Goal: Task Accomplishment & Management: Use online tool/utility

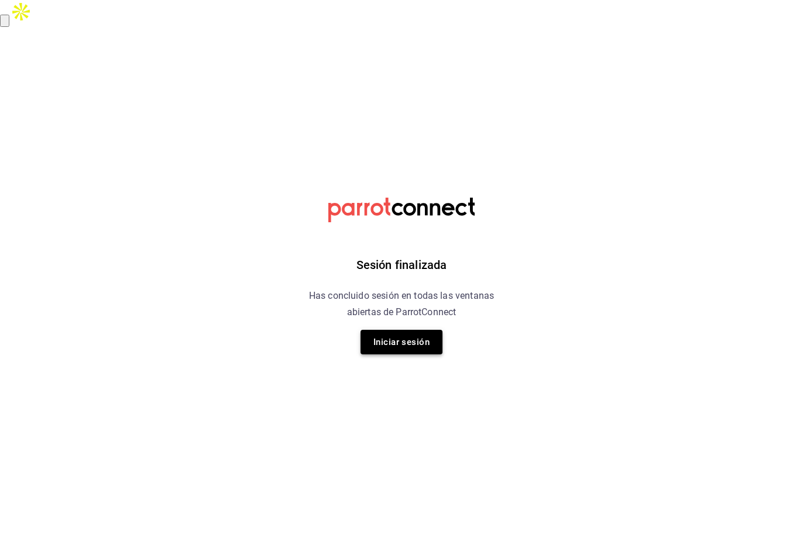
click at [411, 348] on button "Iniciar sesión" at bounding box center [401, 342] width 82 height 25
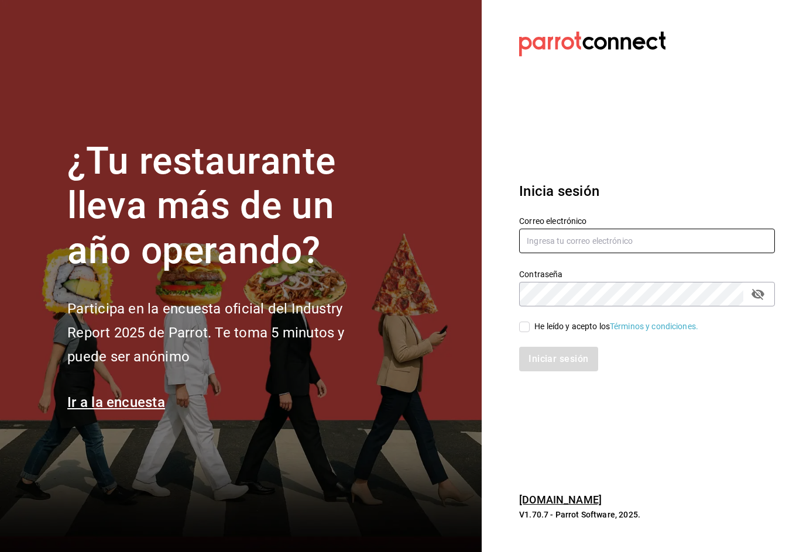
click at [558, 242] on input "text" at bounding box center [647, 241] width 256 height 25
type input "car0077@gmail.com"
click at [522, 326] on input "He leído y acepto los Términos y condiciones." at bounding box center [524, 327] width 11 height 11
checkbox input "true"
click at [547, 382] on div "Inicia sesión Correo electrónico car0077@gmail.com Contraseña Contraseña He leí…" at bounding box center [647, 276] width 256 height 219
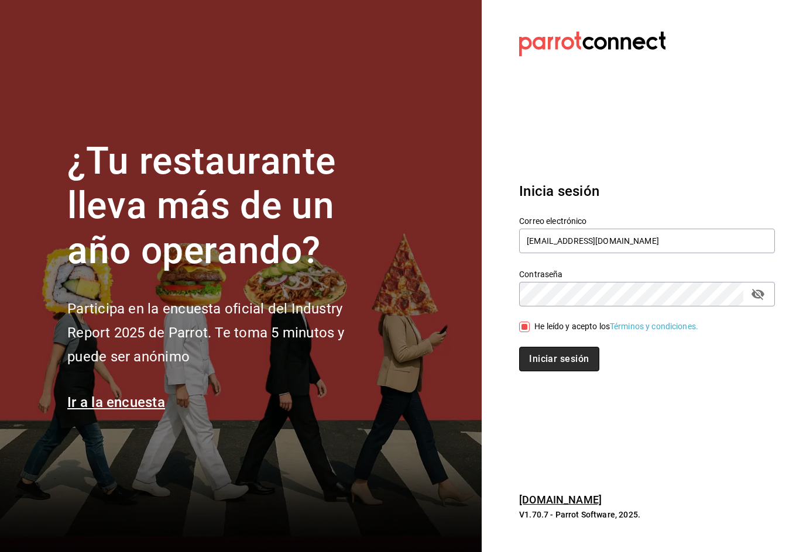
click at [553, 367] on button "Iniciar sesión" at bounding box center [559, 359] width 80 height 25
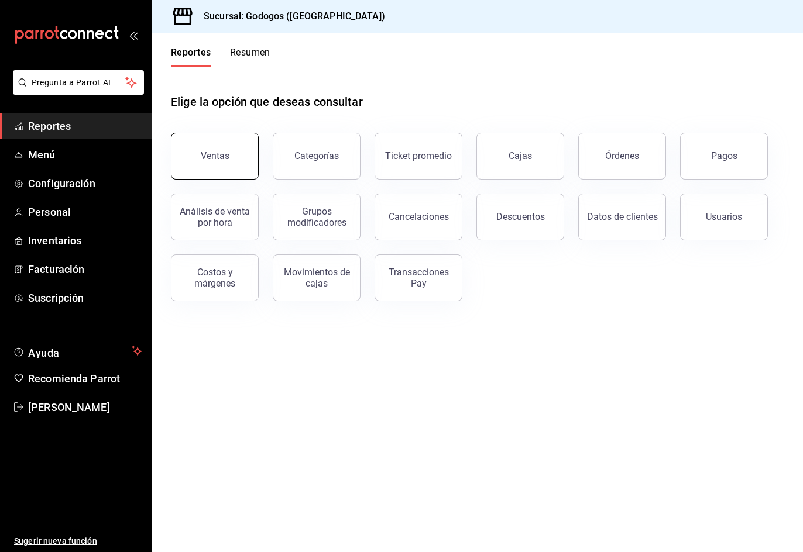
click at [230, 155] on button "Ventas" at bounding box center [215, 156] width 88 height 47
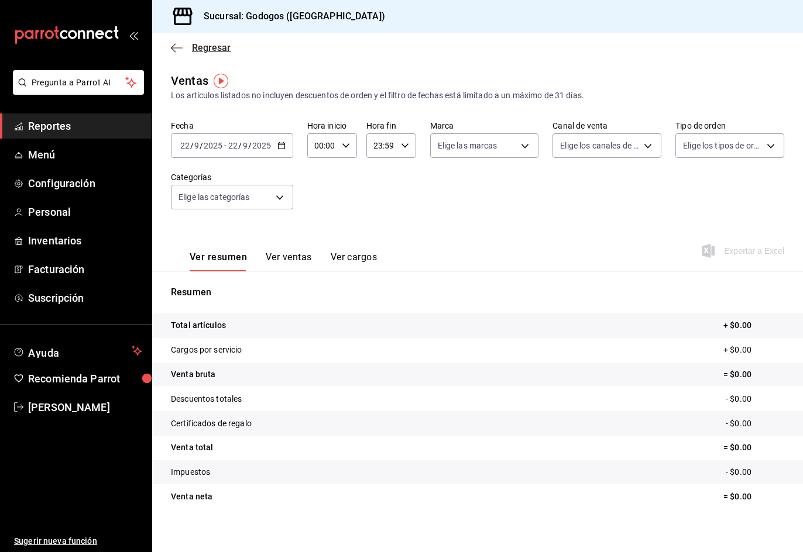
click at [211, 45] on span "Regresar" at bounding box center [211, 47] width 39 height 11
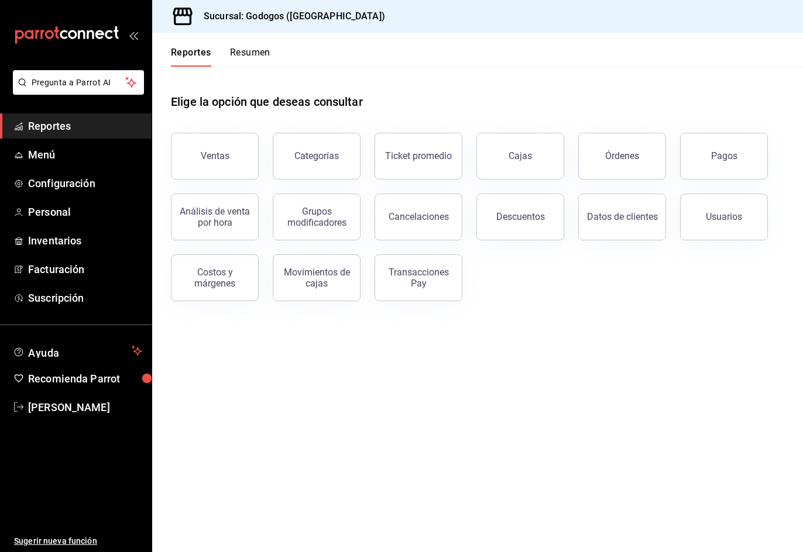
click at [253, 58] on button "Resumen" at bounding box center [250, 57] width 40 height 20
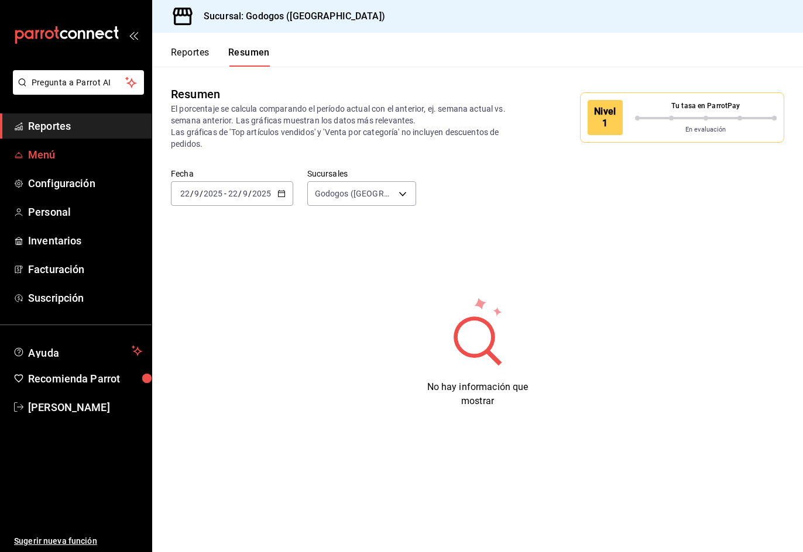
click at [61, 148] on span "Menú" at bounding box center [85, 155] width 114 height 16
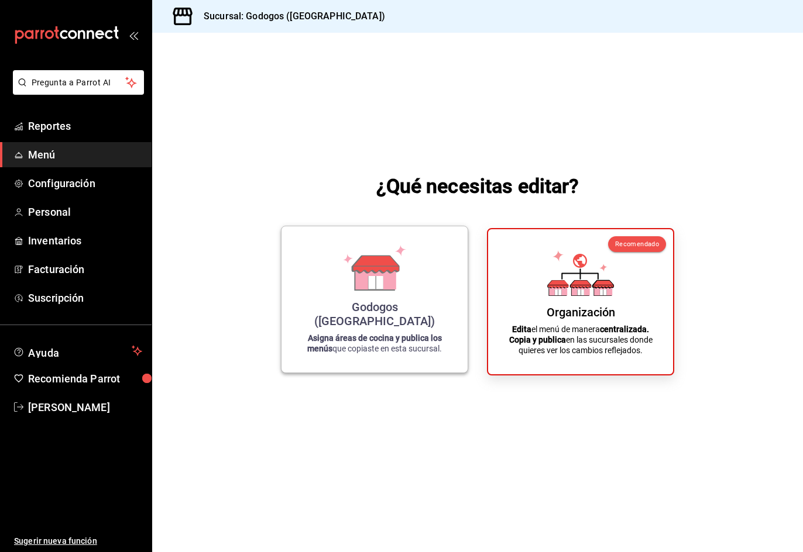
click at [353, 291] on icon at bounding box center [374, 268] width 67 height 46
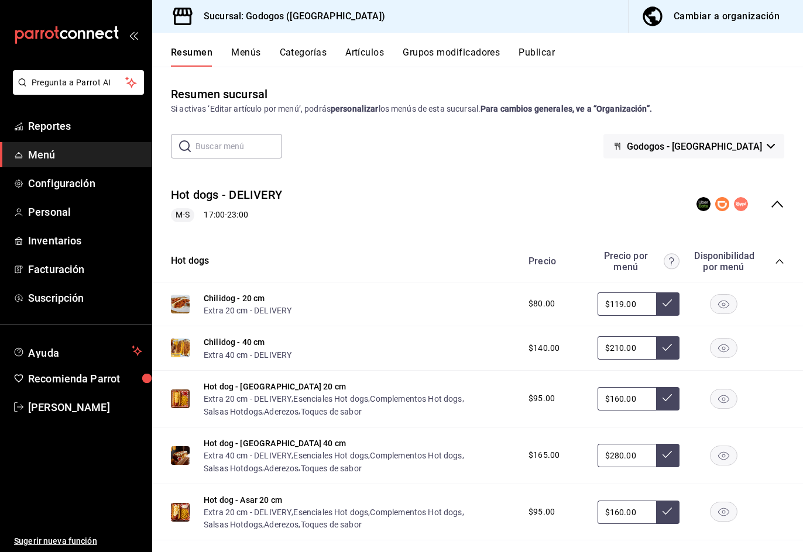
click at [363, 54] on button "Artículos" at bounding box center [364, 57] width 39 height 20
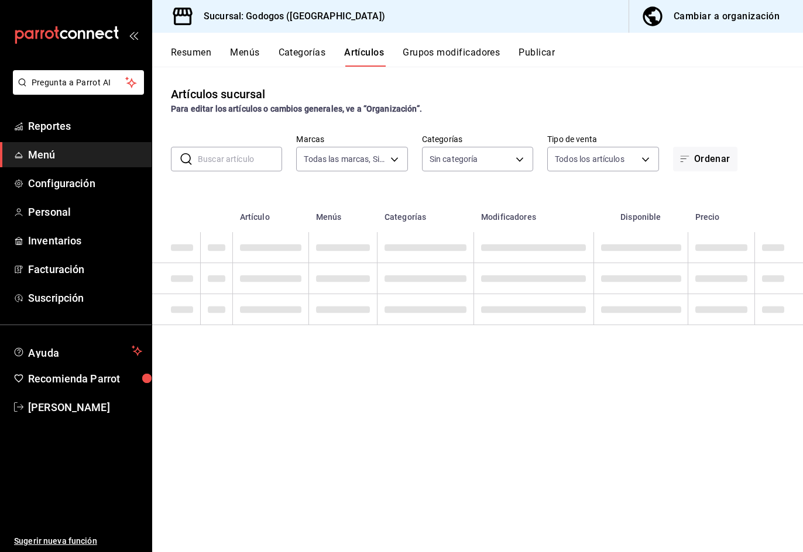
type input "f88750bd-a363-4eea-a372-f4e82ed3d2a9,3a7f3da2-7046-47ea-a0e2-eed43982f75a"
type input "b4dacadb-1093-4555-ba81-bc9e3b86319f,5962cde9-9048-4af2-ad47-e471b16f5af0,c7bce…"
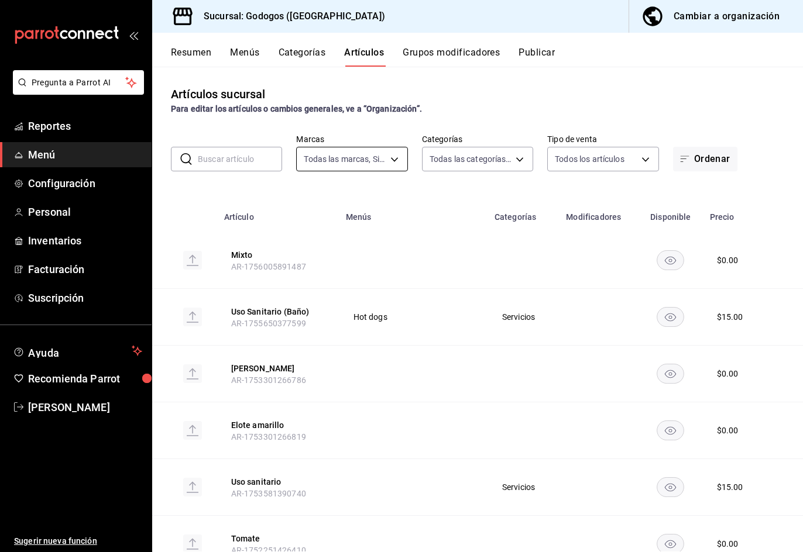
click at [348, 154] on body "Pregunta a Parrot AI Reportes Menú Configuración Personal Inventarios Facturaci…" at bounding box center [401, 289] width 803 height 579
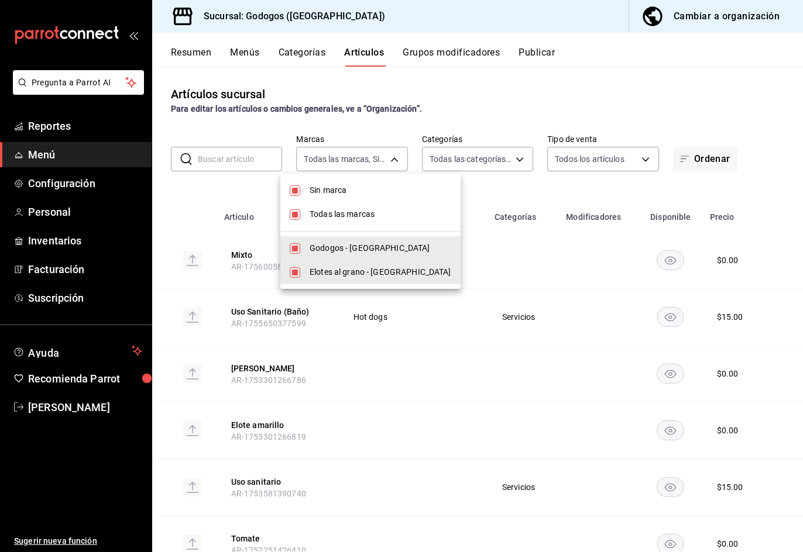
click at [356, 274] on span "Elotes al grano - [GEOGRAPHIC_DATA]" at bounding box center [380, 272] width 142 height 12
type input "f88750bd-a363-4eea-a372-f4e82ed3d2a9"
checkbox input "false"
click at [349, 196] on span "Sin marca" at bounding box center [380, 190] width 142 height 12
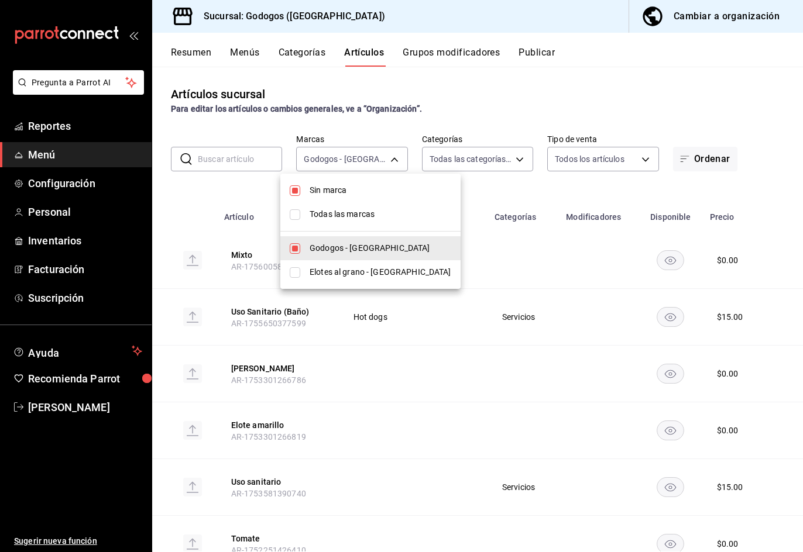
checkbox input "false"
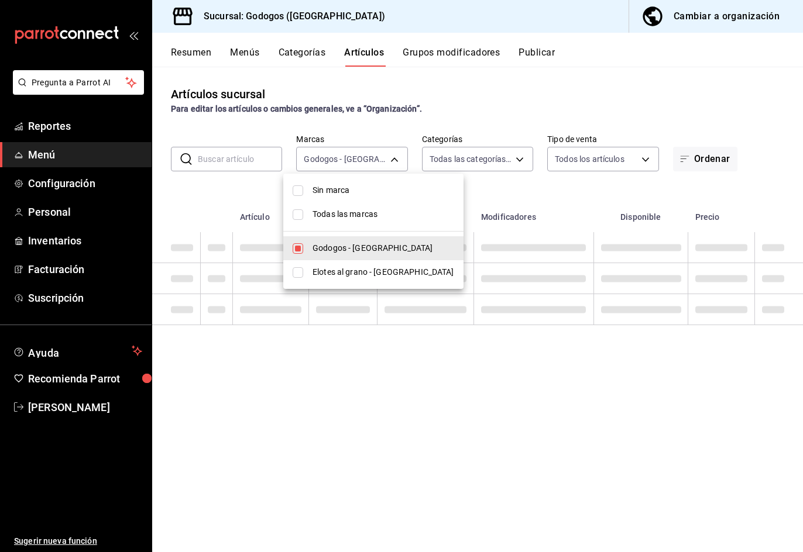
click at [349, 216] on span "Todas las marcas" at bounding box center [383, 214] width 142 height 12
type input "f88750bd-a363-4eea-a372-f4e82ed3d2a9,3a7f3da2-7046-47ea-a0e2-eed43982f75a"
checkbox input "true"
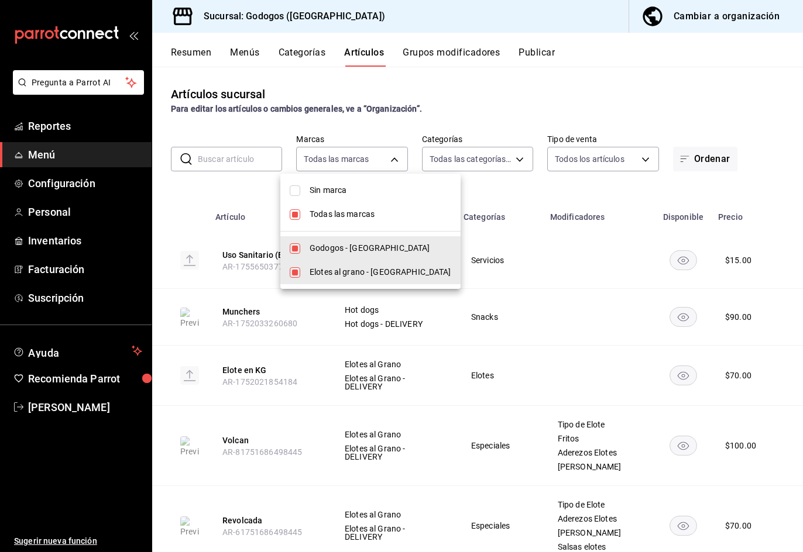
click at [603, 113] on div at bounding box center [401, 276] width 803 height 552
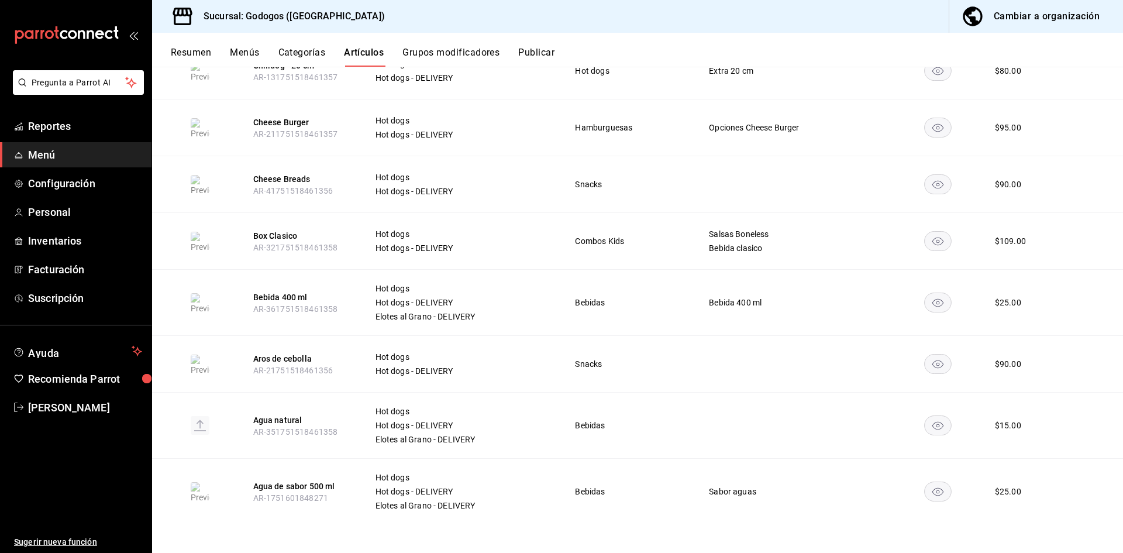
scroll to position [3170, 0]
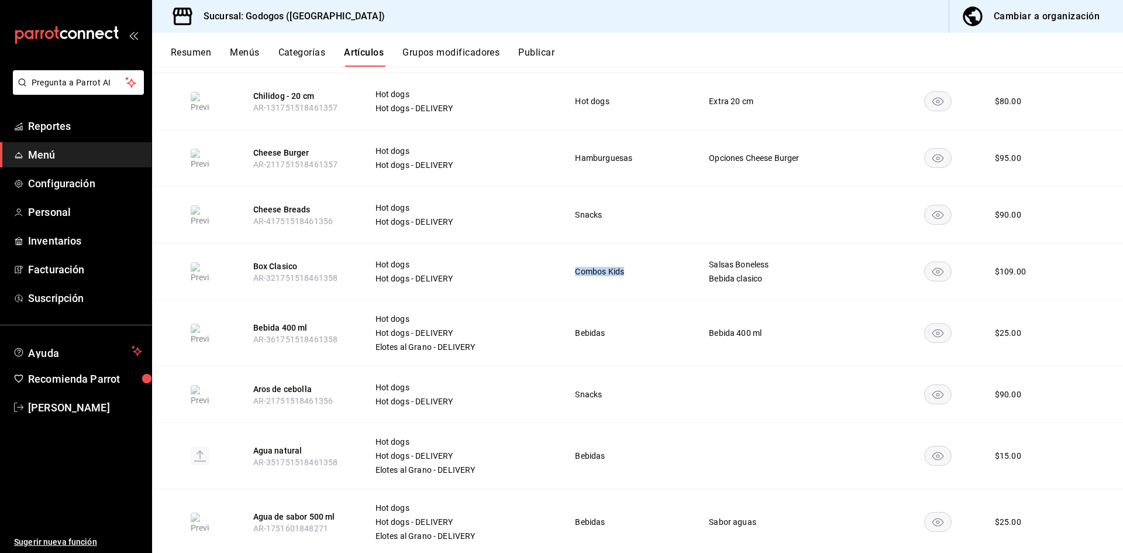
drag, startPoint x: 627, startPoint y: 243, endPoint x: 577, endPoint y: 243, distance: 49.7
click at [577, 267] on div "Combos Kids" at bounding box center [628, 271] width 106 height 9
copy span "Combos Kids"
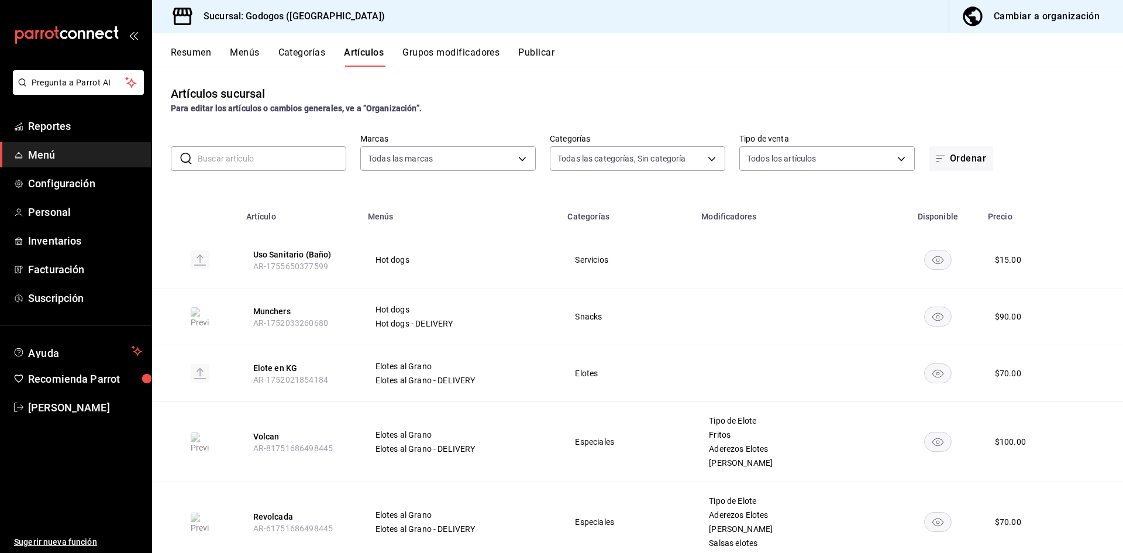
scroll to position [0, 0]
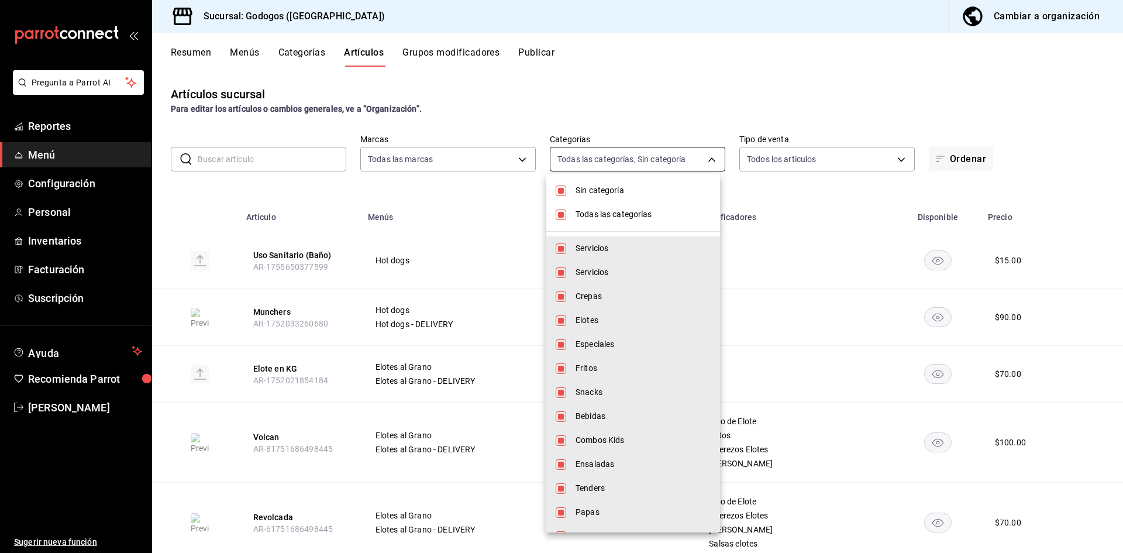
click at [671, 161] on body "Pregunta a Parrot AI Reportes Menú Configuración Personal Inventarios Facturaci…" at bounding box center [561, 290] width 1123 height 580
click at [600, 194] on span "Sin categoría" at bounding box center [643, 190] width 135 height 12
checkbox input "false"
click at [609, 218] on span "Todas las categorías" at bounding box center [643, 214] width 135 height 12
checkbox input "false"
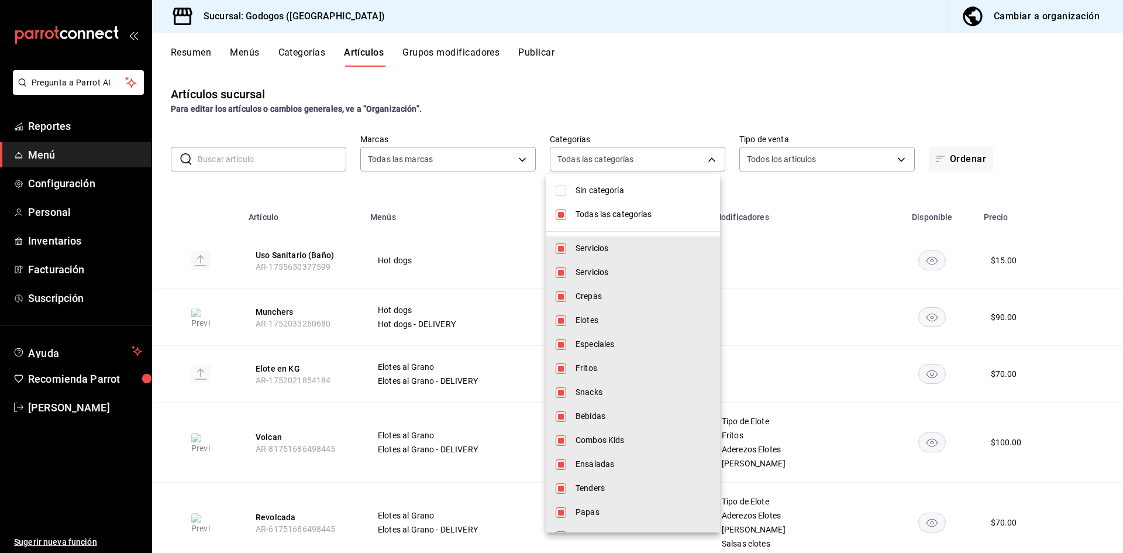
checkbox input "false"
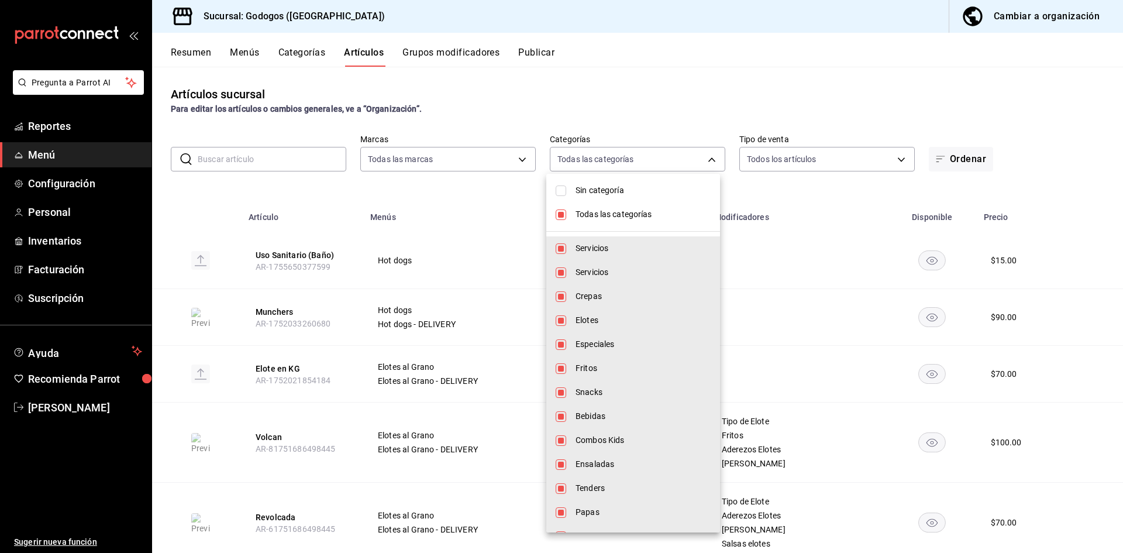
checkbox input "false"
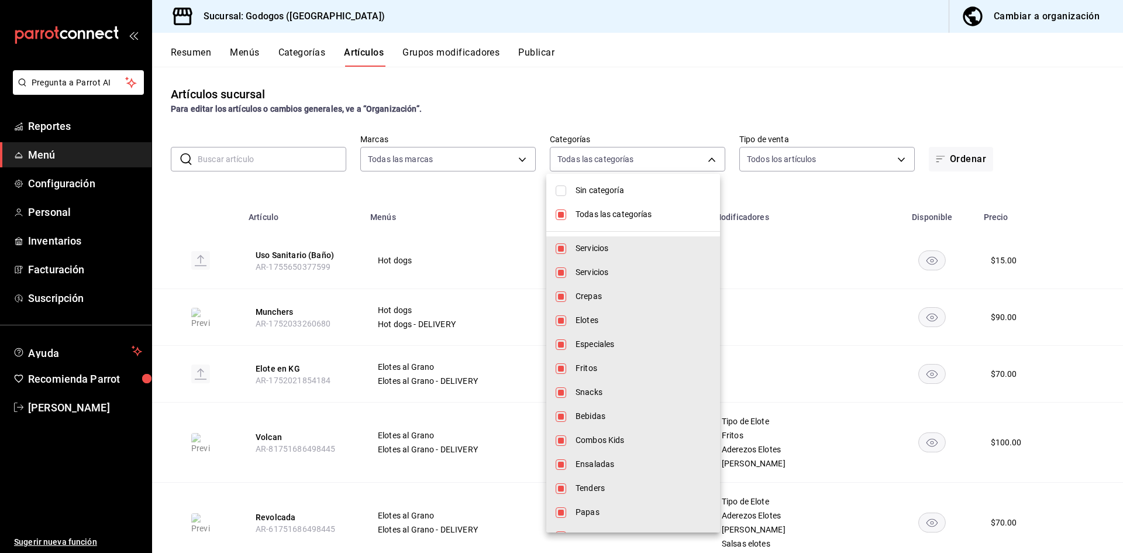
checkbox input "false"
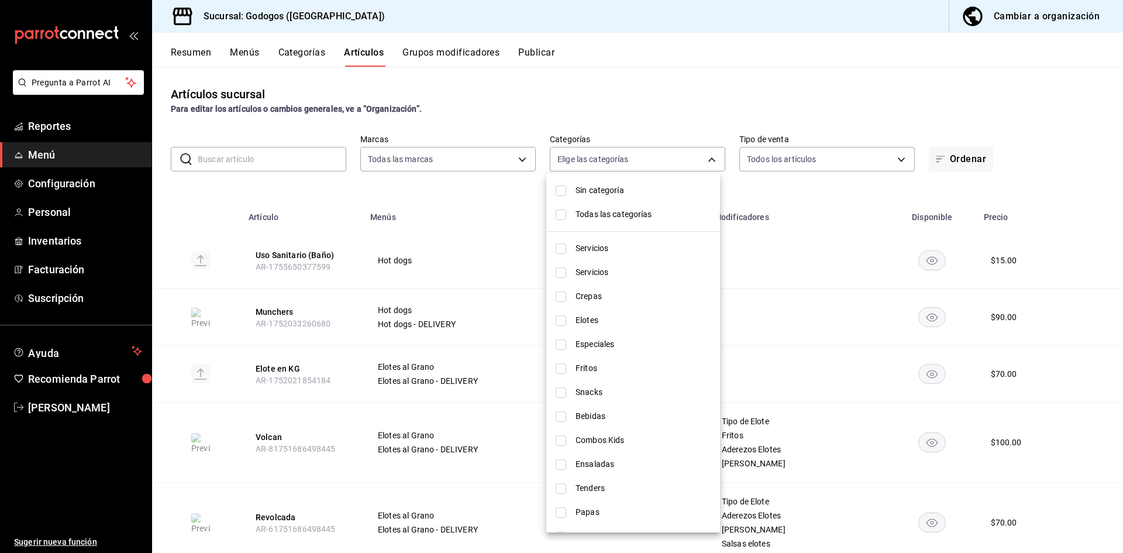
click at [618, 446] on li "Combos Kids" at bounding box center [633, 440] width 174 height 24
type input "124820c2-731f-42f4-9966-55c10c5571ea"
checkbox input "true"
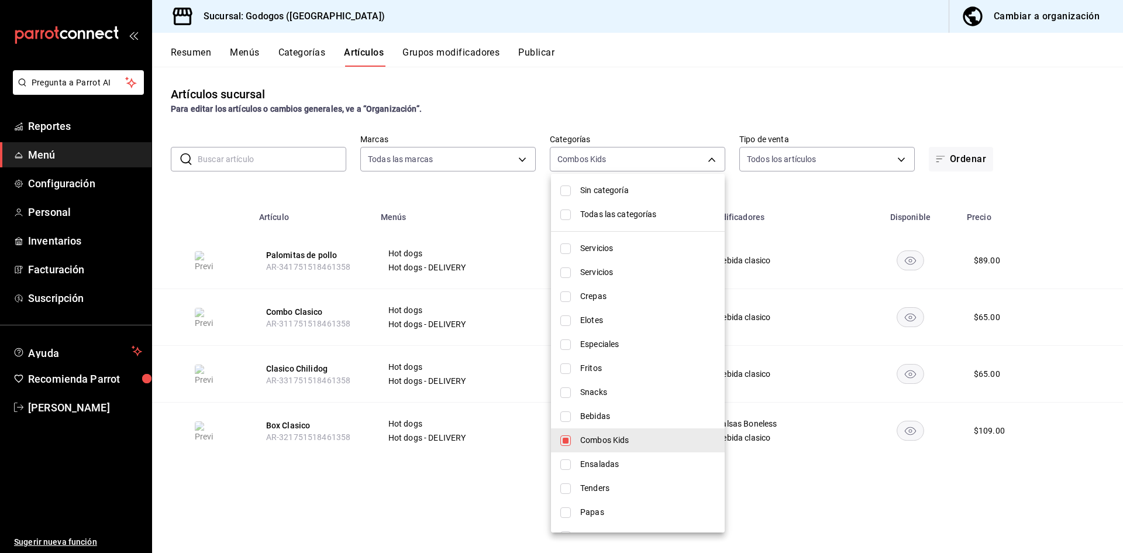
click at [612, 441] on span "Combos Kids" at bounding box center [647, 440] width 135 height 12
checkbox input "false"
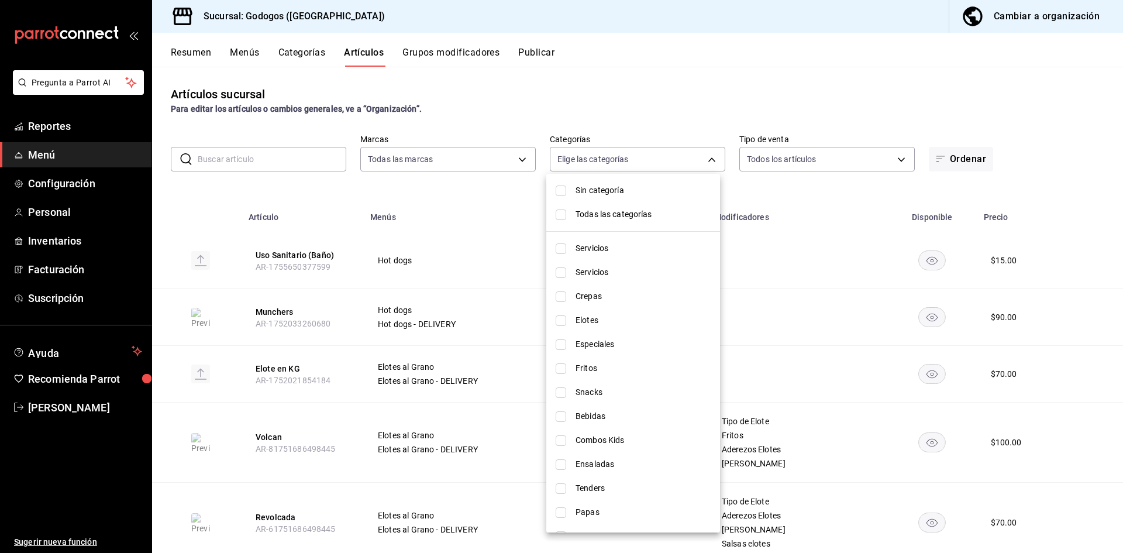
click at [617, 487] on span "Tenders" at bounding box center [643, 488] width 135 height 12
type input "aa90b487-a1fb-48c3-9e89-0752ecb2e057"
checkbox input "true"
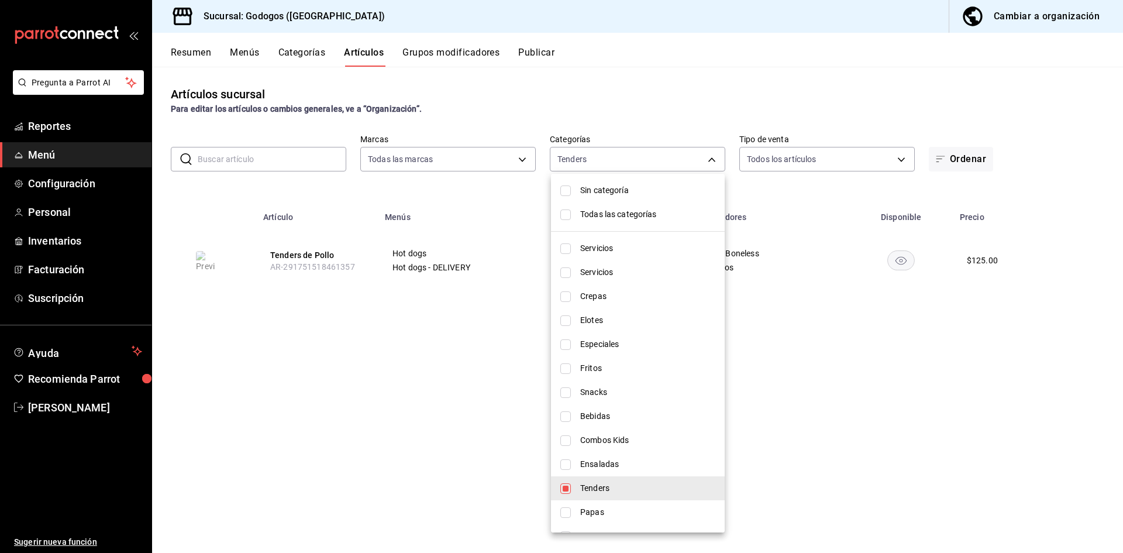
click at [462, 350] on div at bounding box center [561, 276] width 1123 height 553
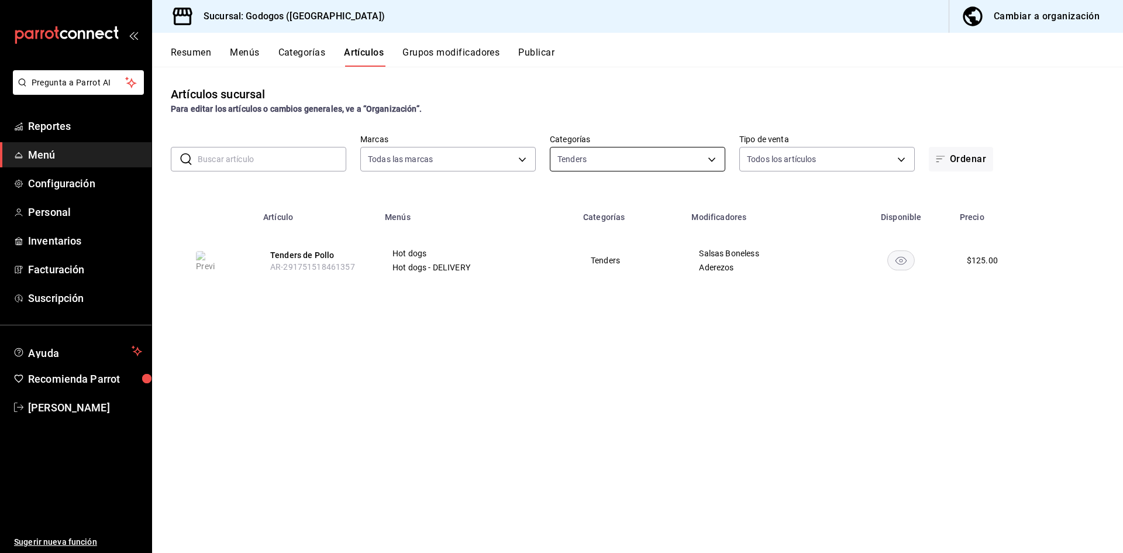
click at [658, 160] on body "Pregunta a Parrot AI Reportes Menú Configuración Personal Inventarios Facturaci…" at bounding box center [561, 290] width 1123 height 580
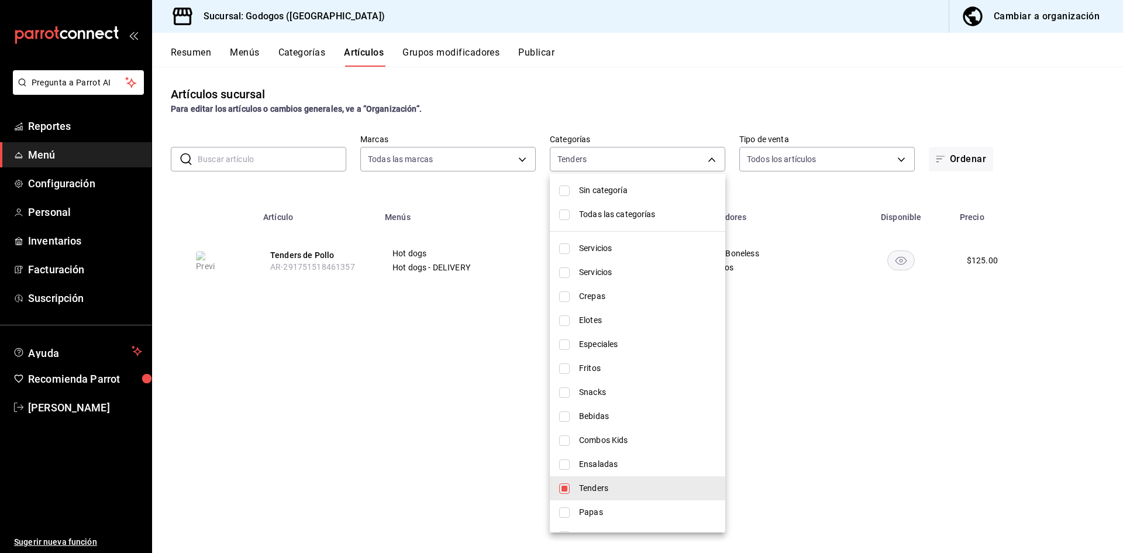
click at [598, 395] on span "Snacks" at bounding box center [647, 392] width 137 height 12
type input "aa90b487-a1fb-48c3-9e89-0752ecb2e057,4fbd00dc-358b-470d-8eff-1fe508c4daf6"
checkbox input "true"
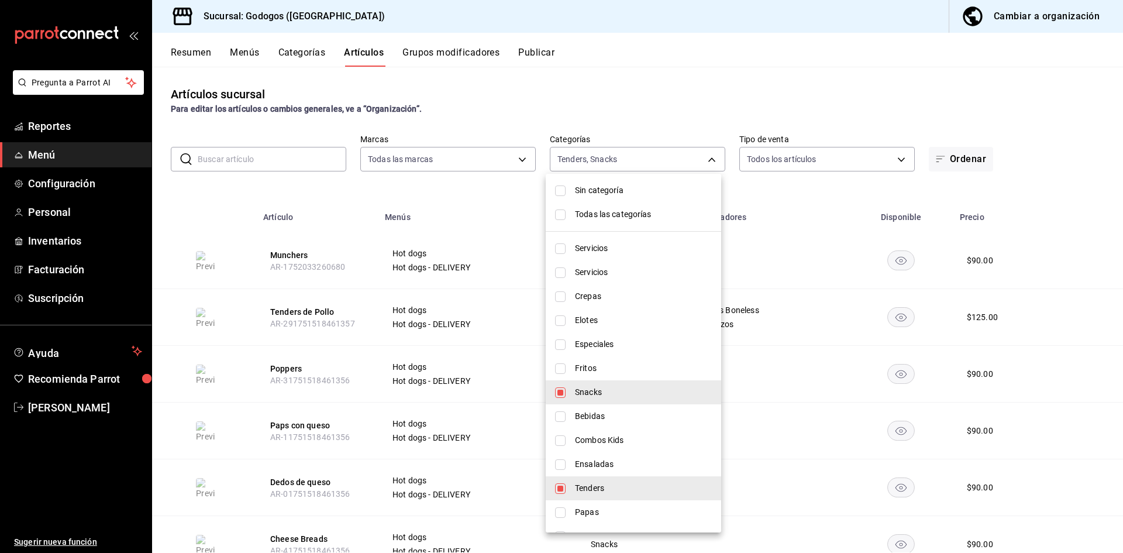
click at [590, 494] on li "Tenders" at bounding box center [634, 488] width 176 height 24
type input "4fbd00dc-358b-470d-8eff-1fe508c4daf6"
checkbox input "false"
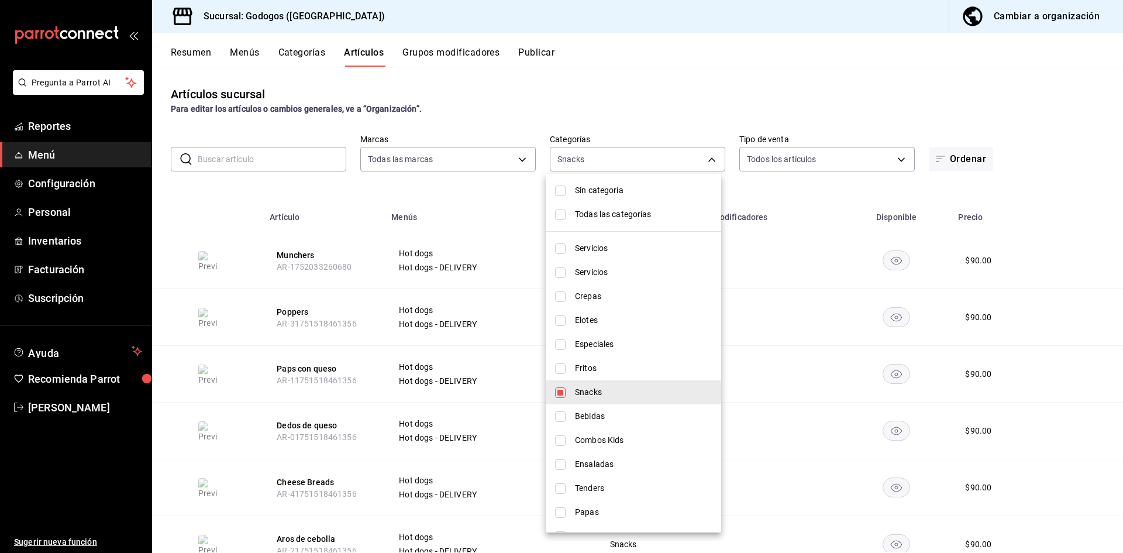
click at [627, 78] on div at bounding box center [561, 276] width 1123 height 553
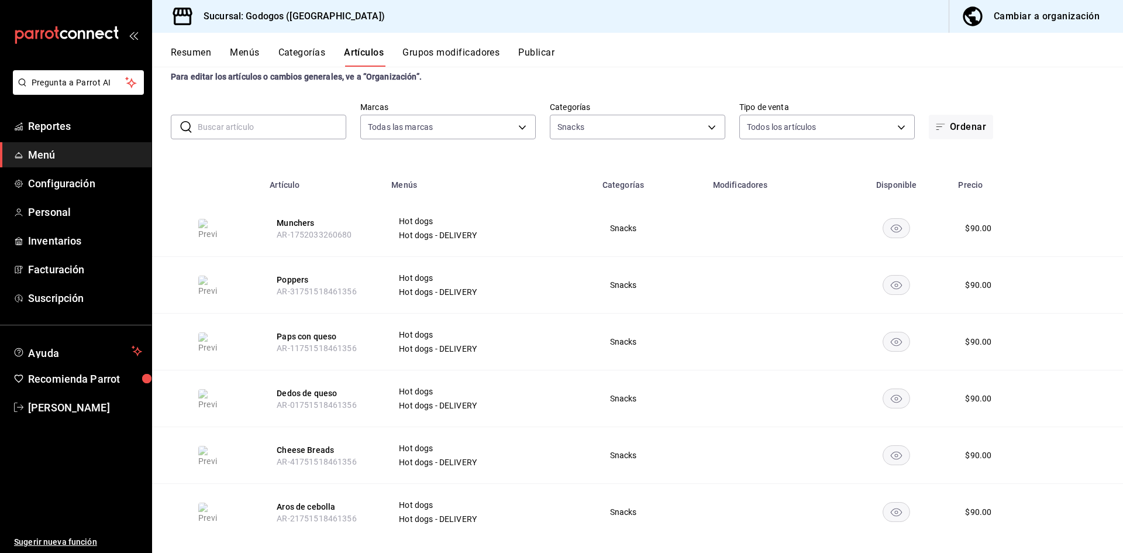
scroll to position [48, 0]
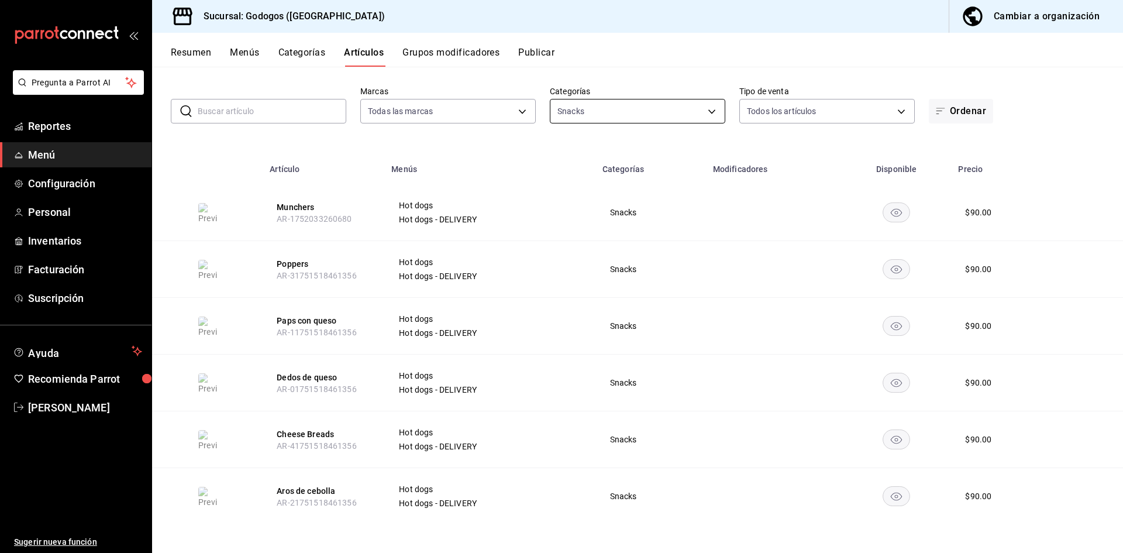
click at [603, 113] on body "Pregunta a Parrot AI Reportes Menú Configuración Personal Inventarios Facturaci…" at bounding box center [561, 290] width 1123 height 580
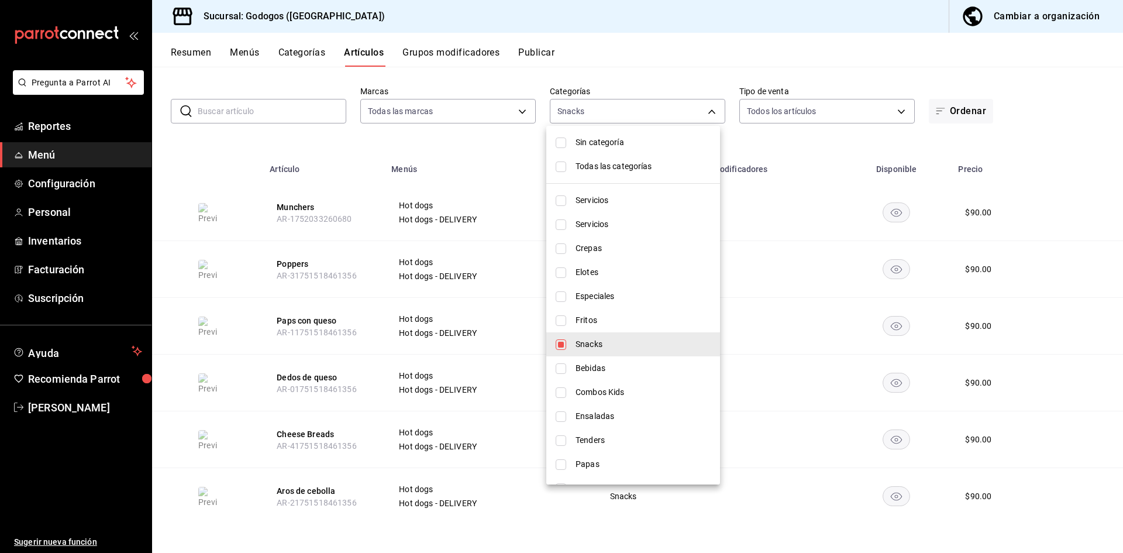
click at [641, 347] on span "Snacks" at bounding box center [643, 344] width 135 height 12
checkbox input "false"
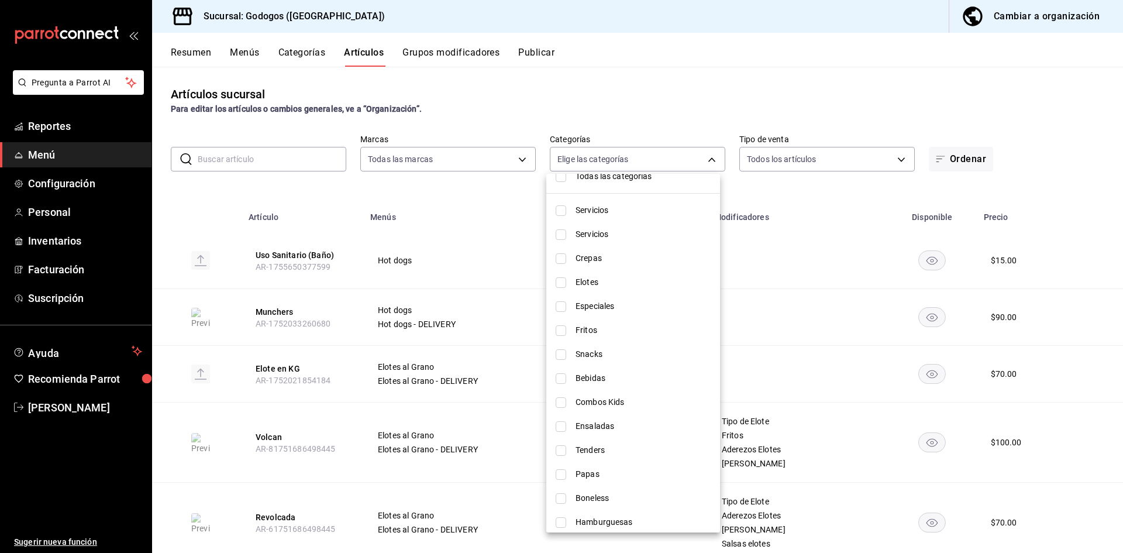
scroll to position [68, 0]
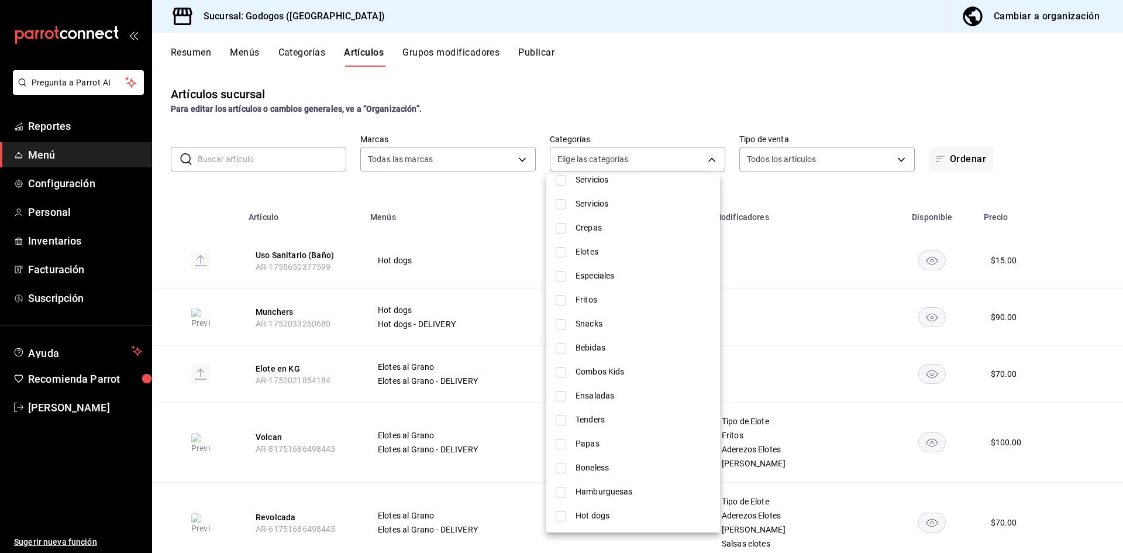
click at [624, 487] on span "Hamburguesas" at bounding box center [643, 492] width 135 height 12
type input "6c380b37-90ed-4f5a-9ab2-3cd50f153aa3"
checkbox input "true"
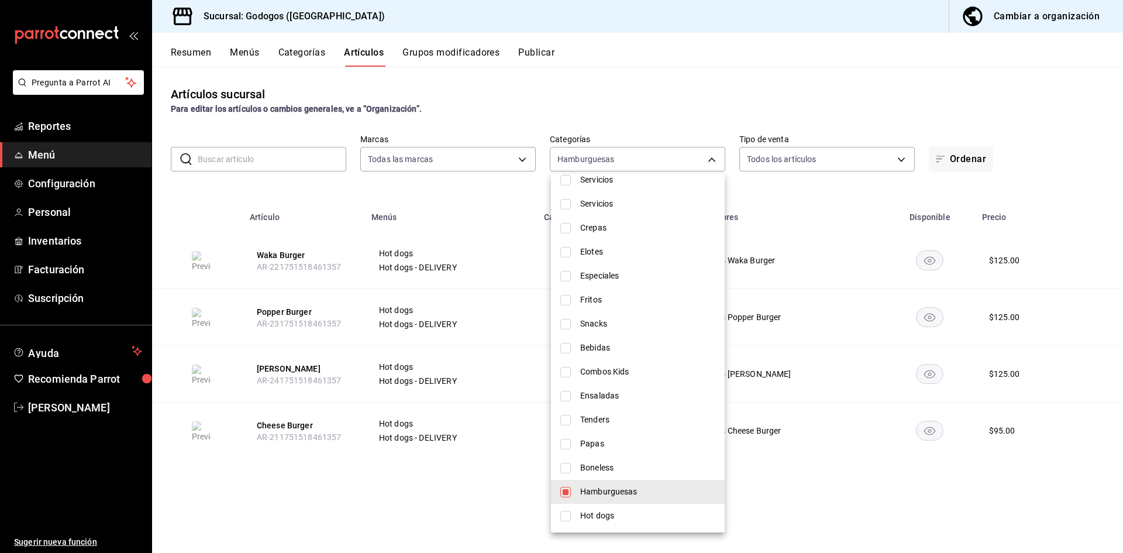
click at [490, 108] on div at bounding box center [561, 276] width 1123 height 553
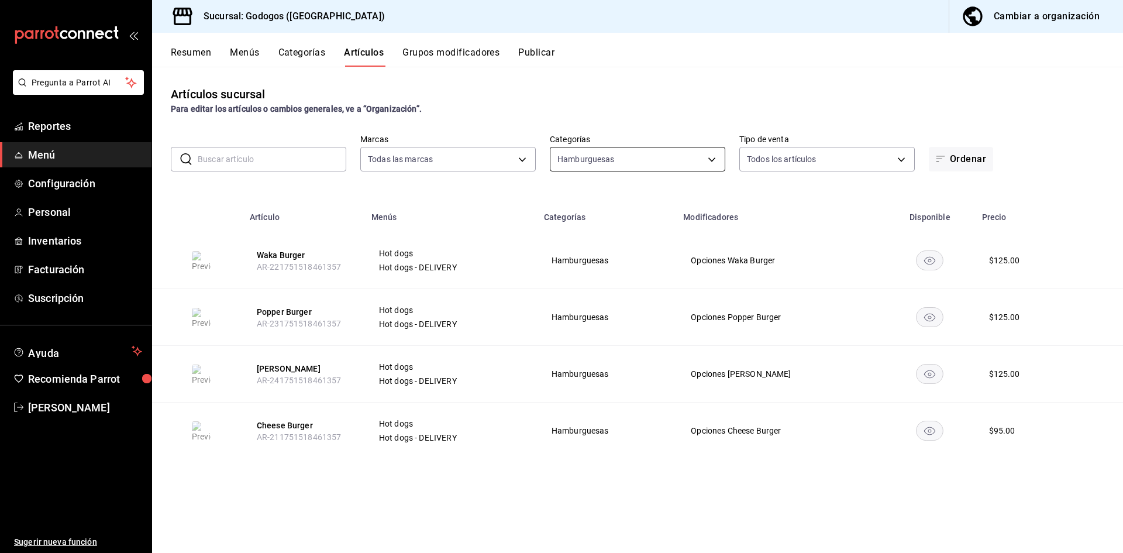
click at [610, 156] on body "Pregunta a Parrot AI Reportes Menú Configuración Personal Inventarios Facturaci…" at bounding box center [561, 290] width 1123 height 580
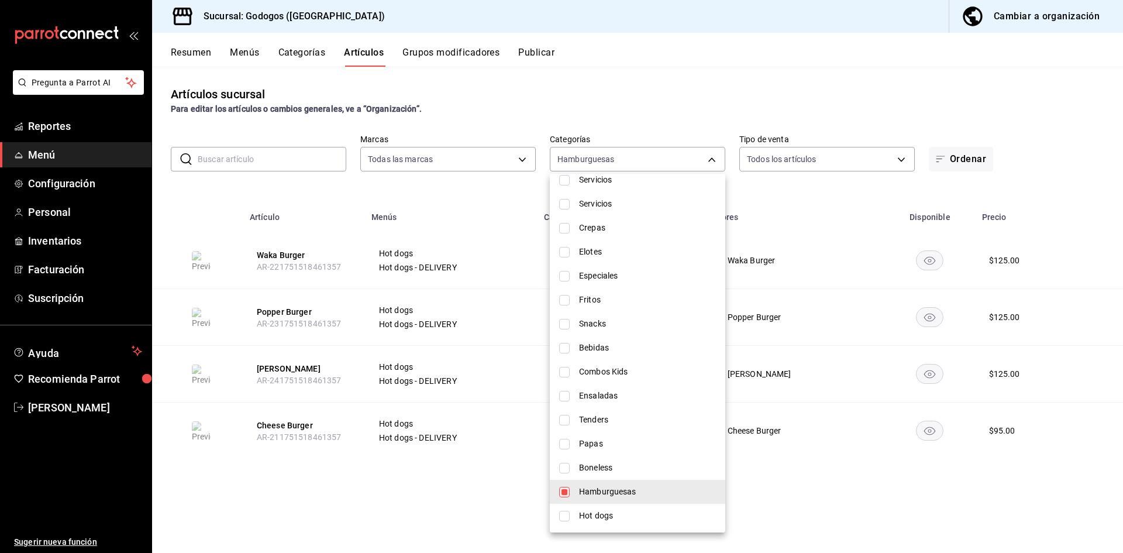
click at [603, 512] on span "Hot dogs" at bounding box center [647, 516] width 137 height 12
type input "6c380b37-90ed-4f5a-9ab2-3cd50f153aa3,855c4828-50bd-4d1a-9699-7cf5bdcf7f46"
checkbox input "true"
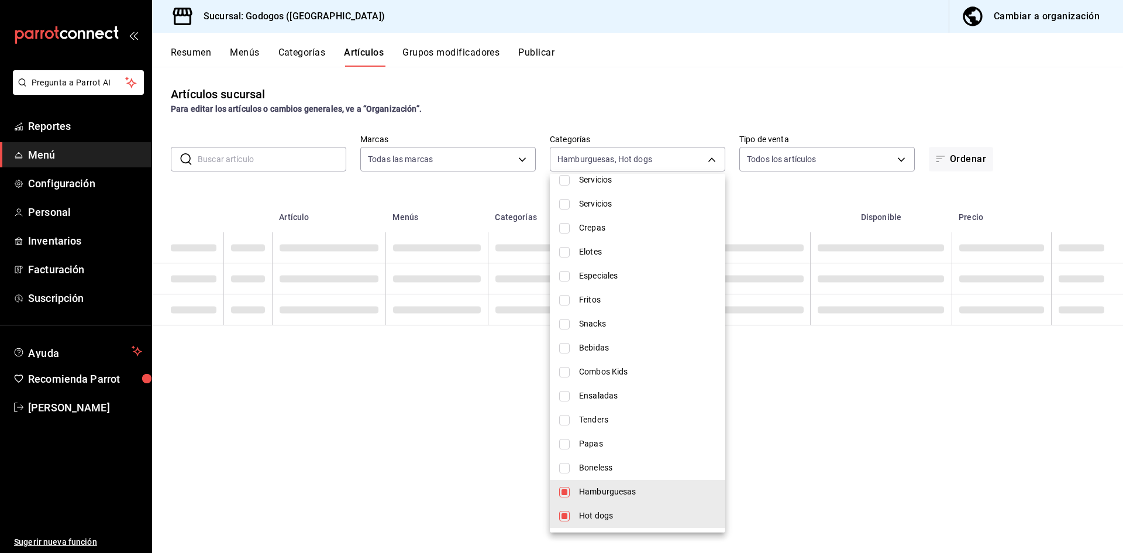
click at [600, 487] on span "Hamburguesas" at bounding box center [647, 492] width 137 height 12
type input "855c4828-50bd-4d1a-9699-7cf5bdcf7f46"
checkbox input "false"
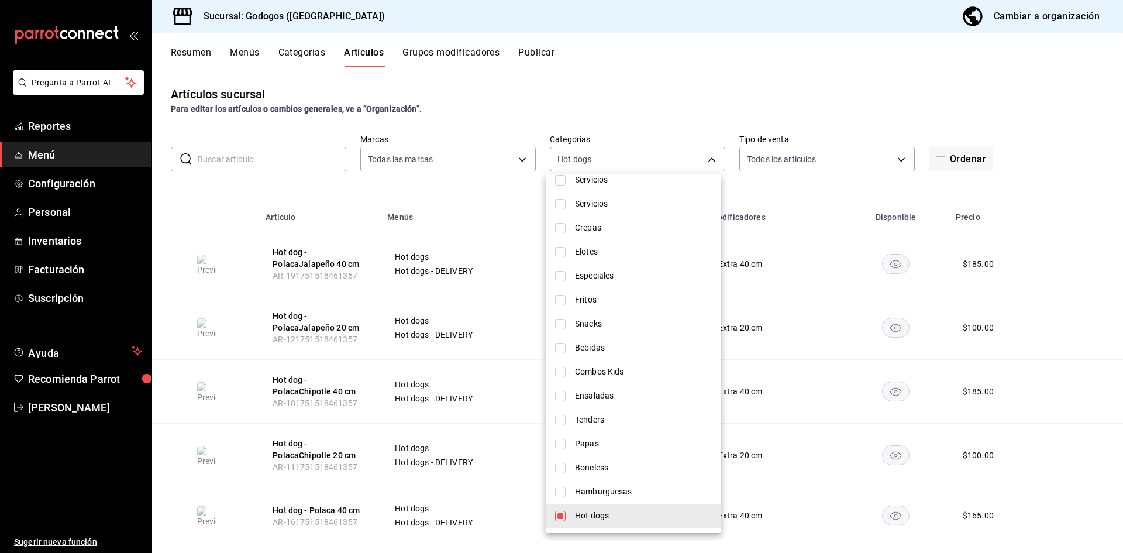
click at [679, 104] on div at bounding box center [561, 276] width 1123 height 553
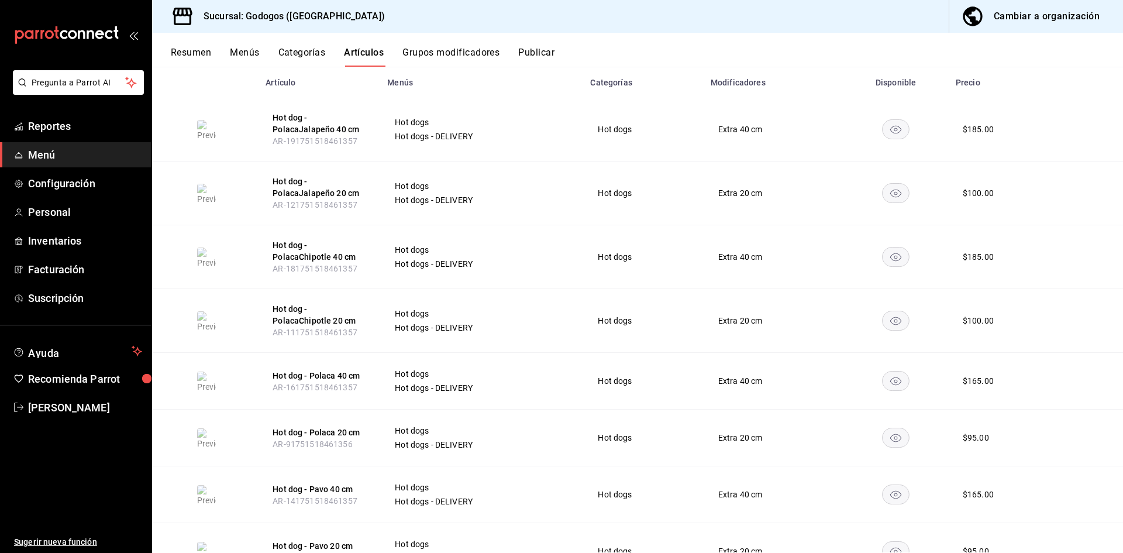
scroll to position [0, 0]
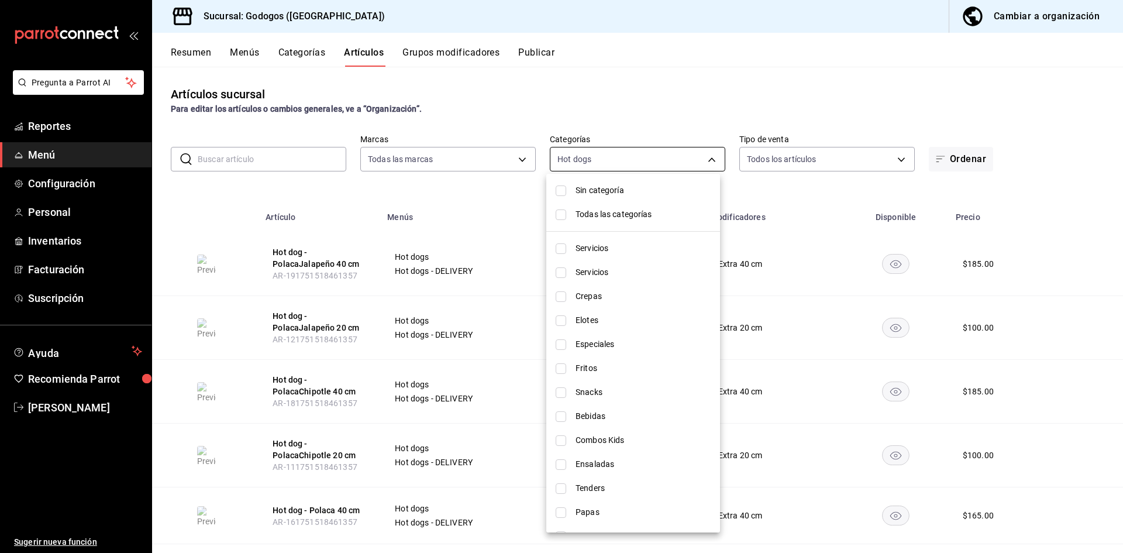
click at [625, 163] on body "Pregunta a Parrot AI Reportes Menú Configuración Personal Inventarios Facturaci…" at bounding box center [561, 290] width 1123 height 580
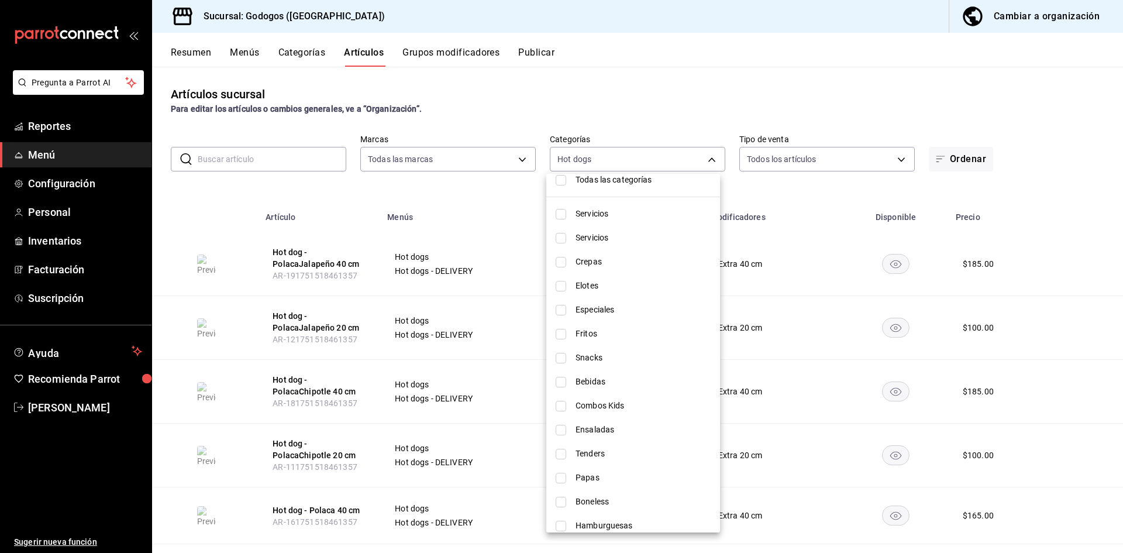
scroll to position [68, 0]
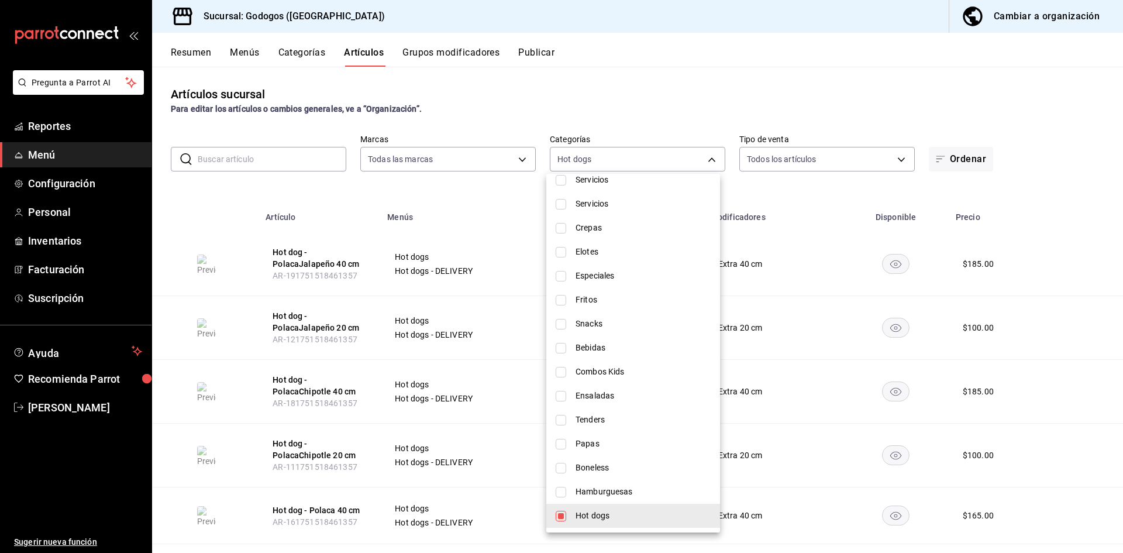
click at [597, 470] on span "Boneless" at bounding box center [643, 468] width 135 height 12
type input "855c4828-50bd-4d1a-9699-7cf5bdcf7f46,04a8d210-fd82-4104-a400-a3b617393231"
checkbox input "true"
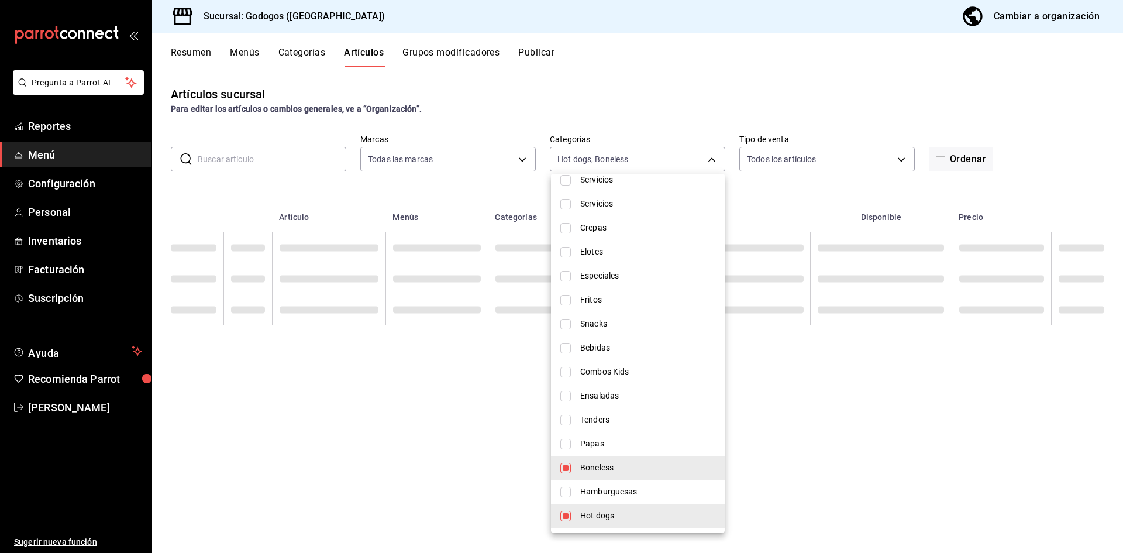
click at [592, 518] on span "Hot dogs" at bounding box center [647, 516] width 135 height 12
type input "04a8d210-fd82-4104-a400-a3b617393231"
checkbox input "false"
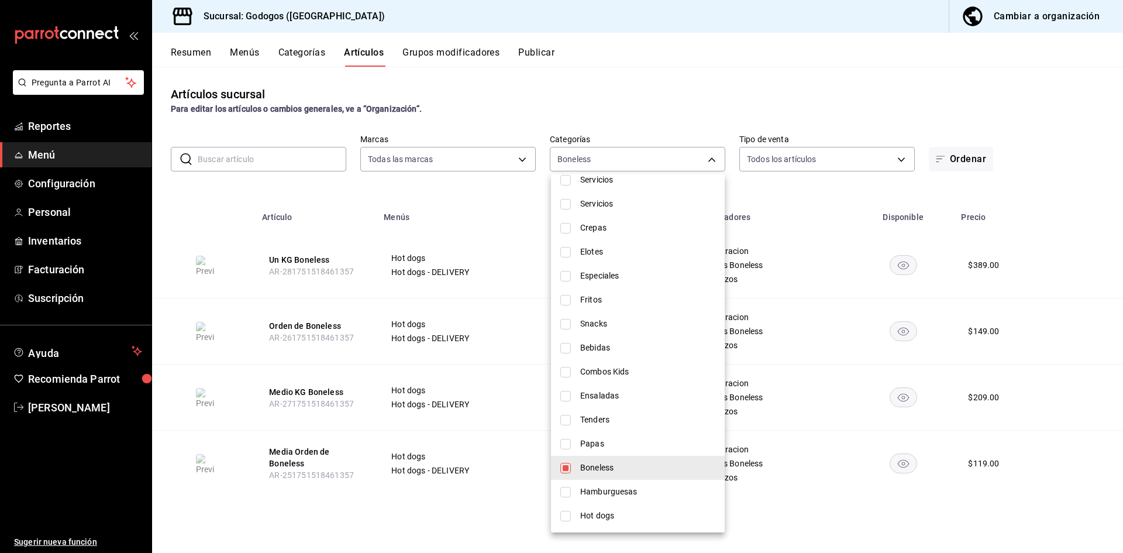
click at [301, 196] on div at bounding box center [561, 276] width 1123 height 553
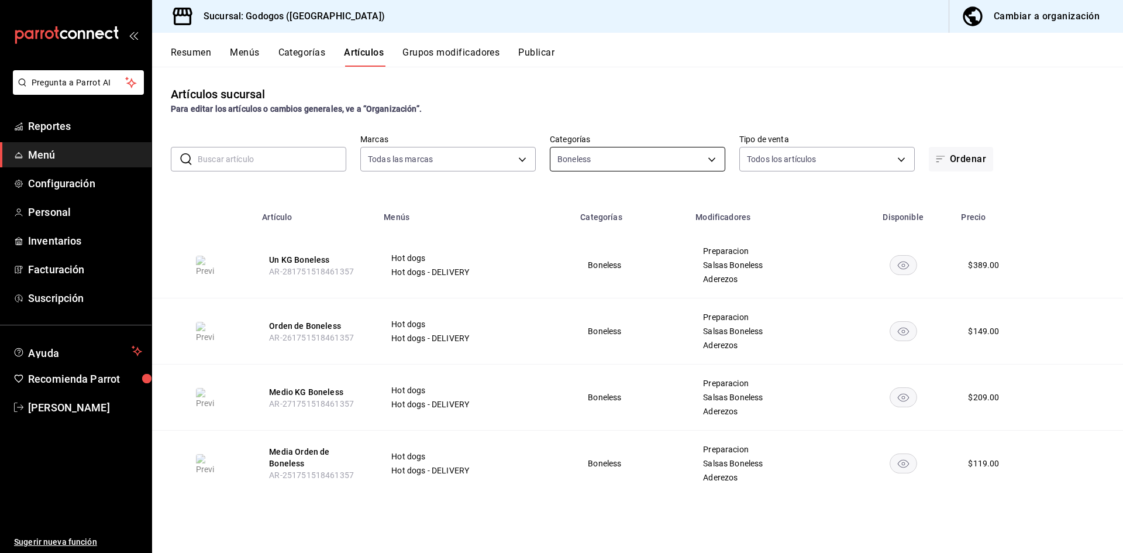
click at [659, 163] on body "Pregunta a Parrot AI Reportes Menú Configuración Personal Inventarios Facturaci…" at bounding box center [561, 290] width 1123 height 580
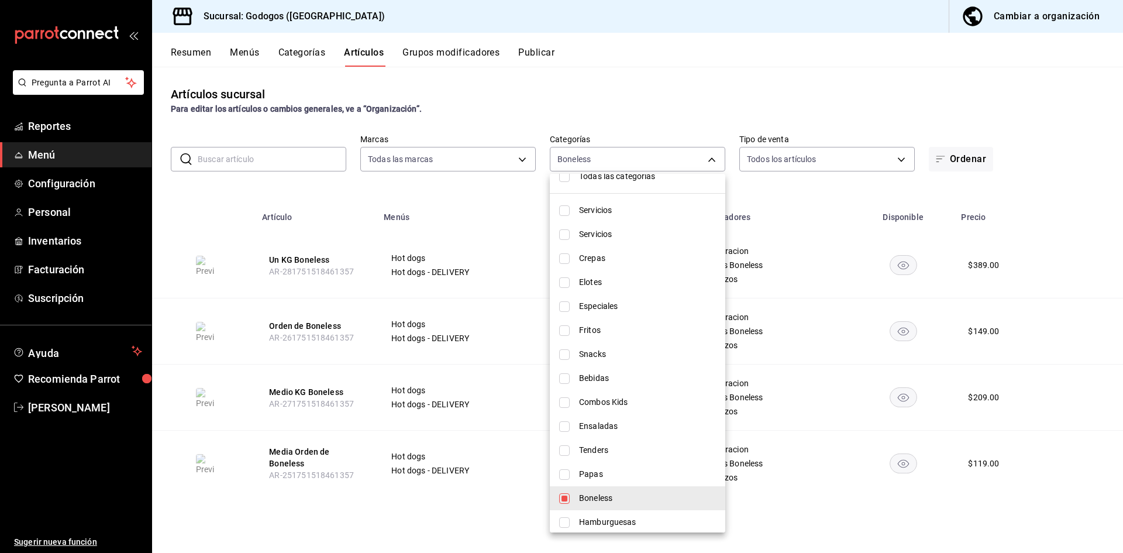
scroll to position [59, 0]
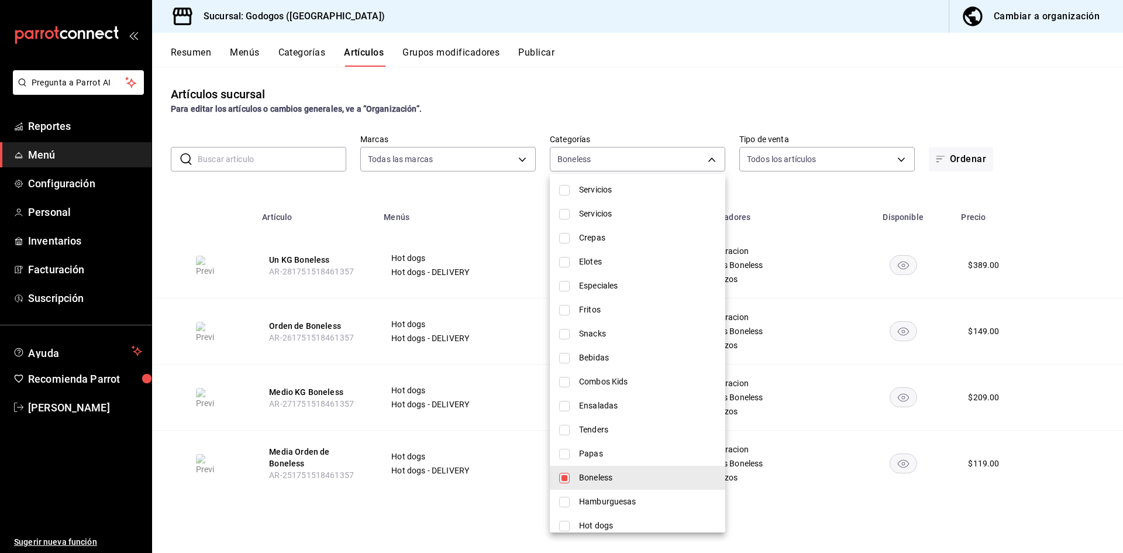
click at [618, 458] on span "Papas" at bounding box center [647, 454] width 137 height 12
type input "04a8d210-fd82-4104-a400-a3b617393231,e74e0c6b-6cad-4534-8000-dbe4d36f09fb"
checkbox input "true"
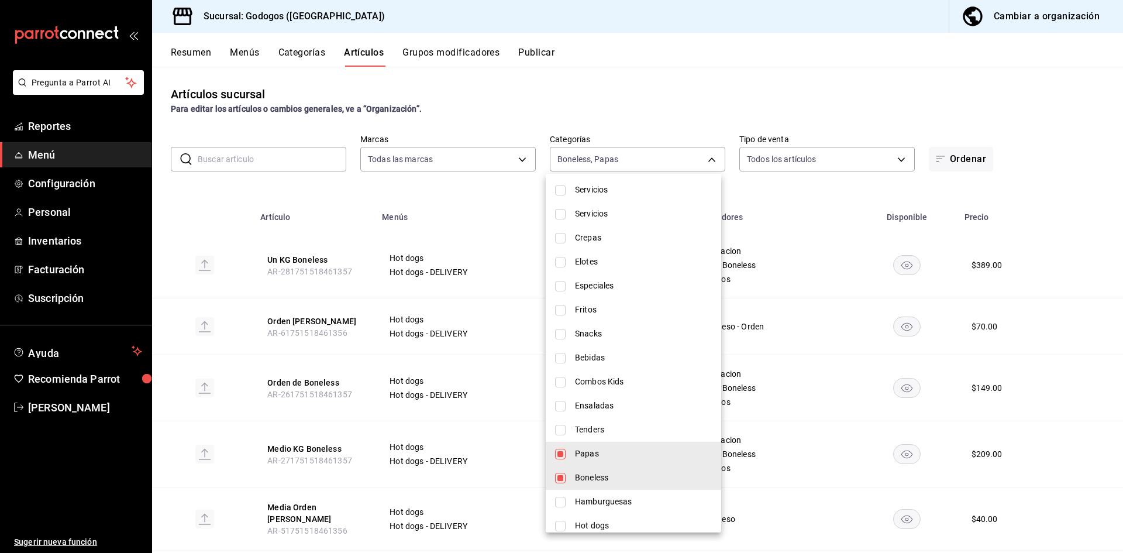
click at [617, 475] on span "Boneless" at bounding box center [643, 478] width 137 height 12
type input "e74e0c6b-6cad-4534-8000-dbe4d36f09fb"
checkbox input "false"
